Goal: Task Accomplishment & Management: Manage account settings

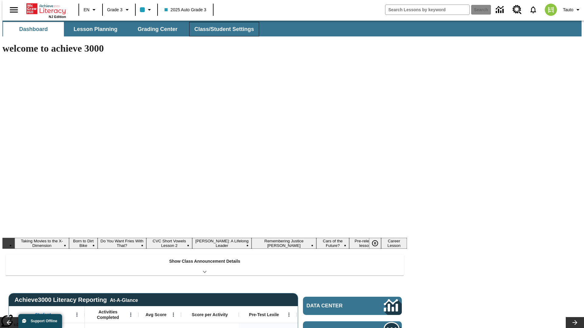
click at [221, 29] on button "Class/Student Settings" at bounding box center [224, 29] width 70 height 15
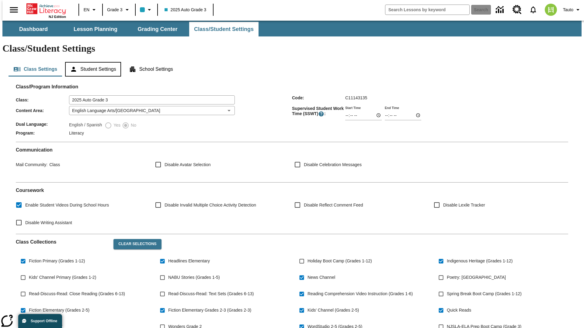
click at [91, 62] on button "Student Settings" at bounding box center [93, 69] width 56 height 15
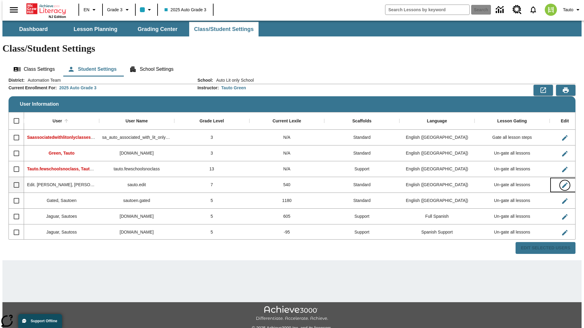
click at [562, 183] on icon "Edit User" at bounding box center [564, 185] width 5 height 5
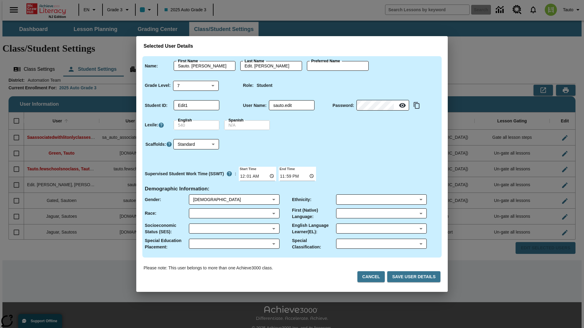
type input "Vance"
click at [373, 277] on button "Cancel" at bounding box center [370, 276] width 27 height 11
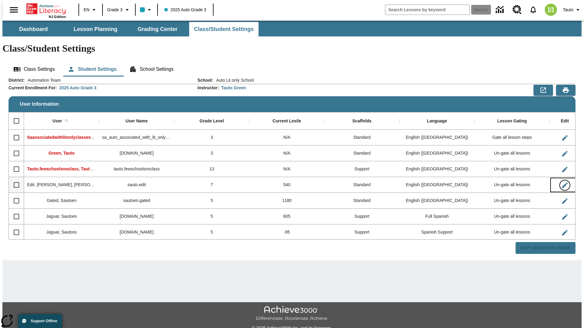
click at [562, 183] on icon "Edit User" at bounding box center [564, 185] width 5 height 5
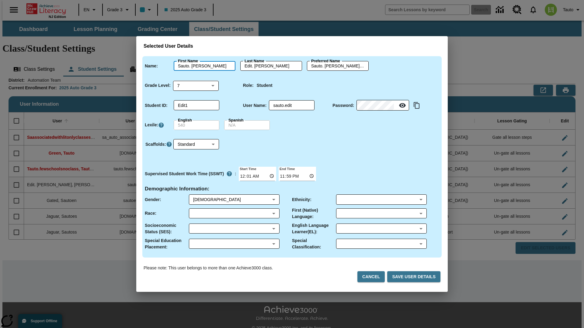
type input "Sauto. Vance"
type input "Edit. Vance"
type input "Sauto. Vance.Edit. Vance"
click at [196, 85] on body "Skip to main content NJ Edition EN Grade 3 2025 Auto Grade 3 Search 0 Tauto Das…" at bounding box center [291, 181] width 579 height 321
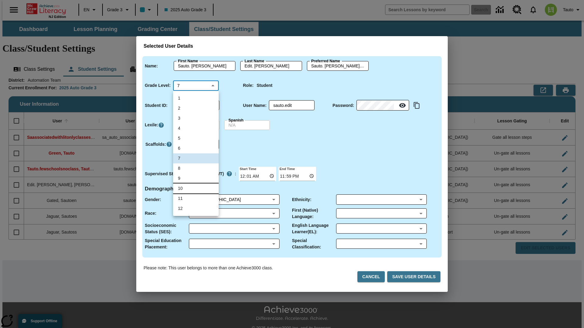
click at [196, 188] on li "10" at bounding box center [196, 189] width 46 height 10
type input "10"
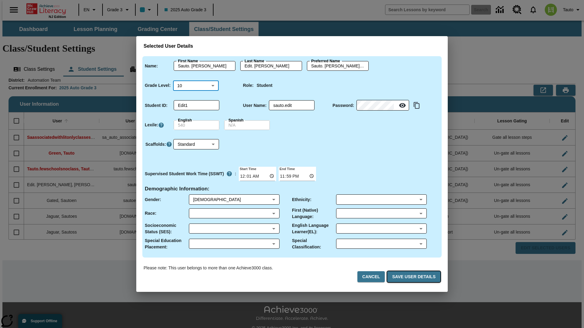
click at [415, 277] on button "Save User Details" at bounding box center [413, 276] width 53 height 11
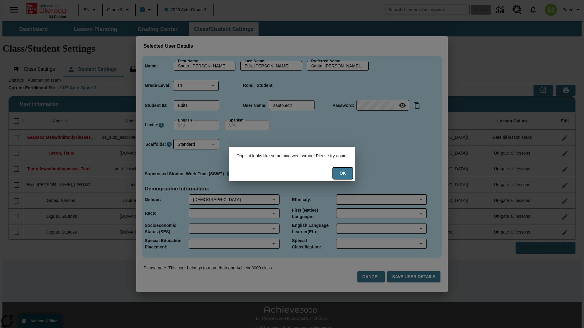
click at [347, 173] on button "Ok" at bounding box center [342, 173] width 19 height 11
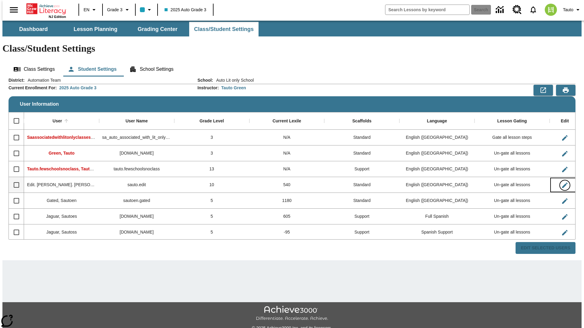
click at [562, 183] on icon "Edit User" at bounding box center [564, 185] width 5 height 5
